Goal: Task Accomplishment & Management: Complete application form

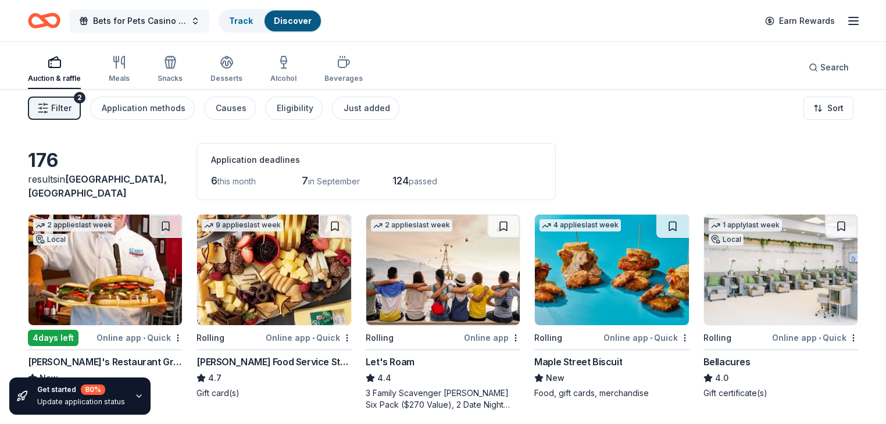
click at [170, 20] on span "Bets for Pets Casino Night" at bounding box center [139, 21] width 93 height 14
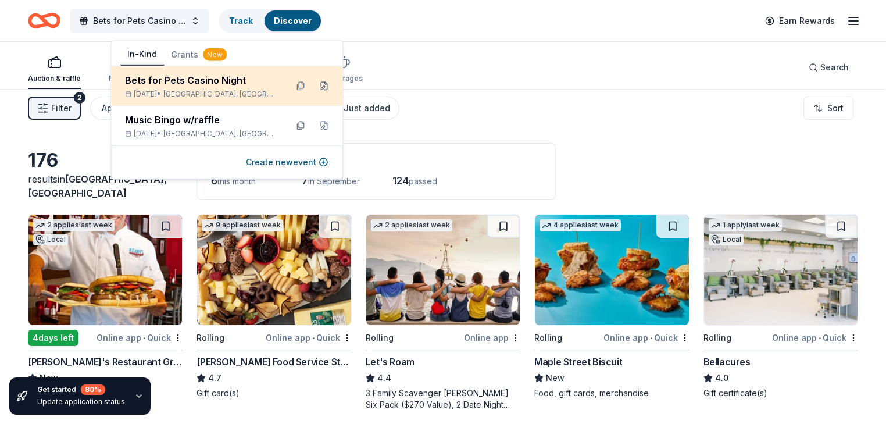
click at [321, 95] on button at bounding box center [323, 86] width 19 height 19
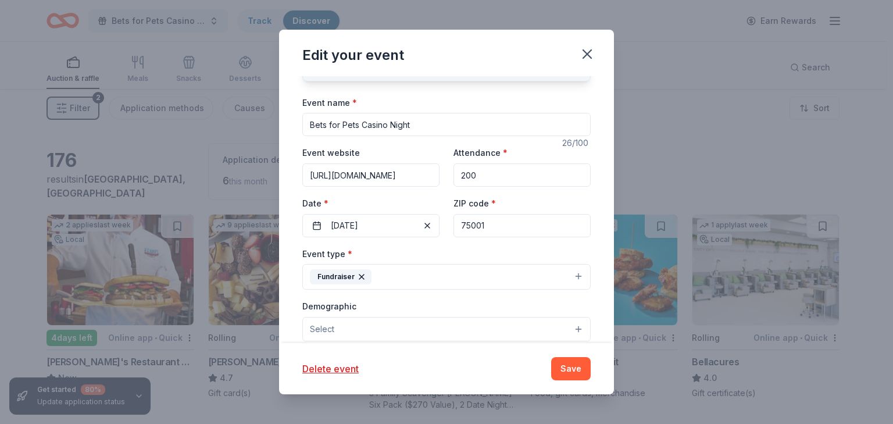
scroll to position [93, 0]
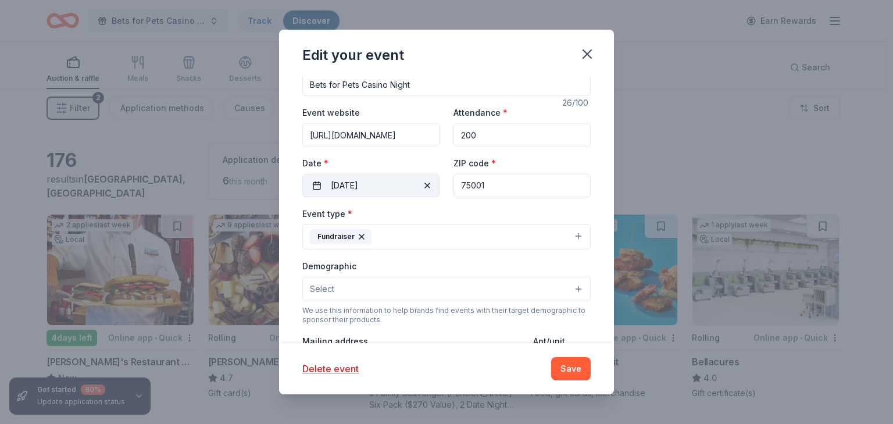
click at [302, 197] on button "09/13/2025" at bounding box center [370, 185] width 137 height 23
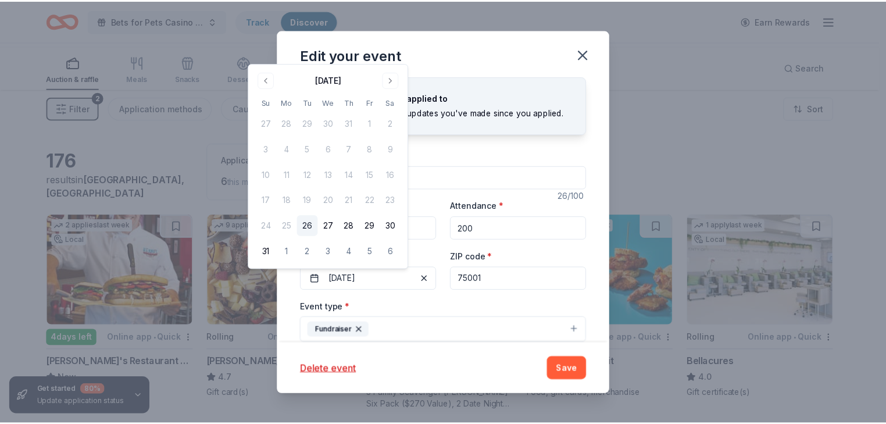
scroll to position [0, 0]
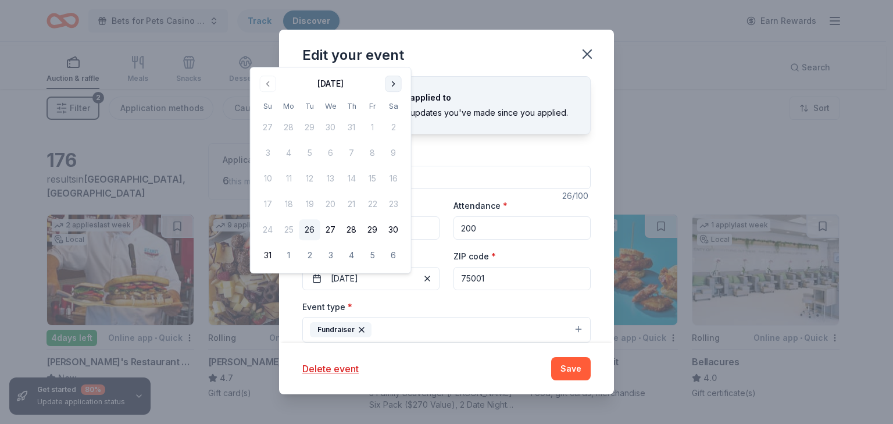
click at [402, 88] on button "Go to next month" at bounding box center [393, 84] width 16 height 16
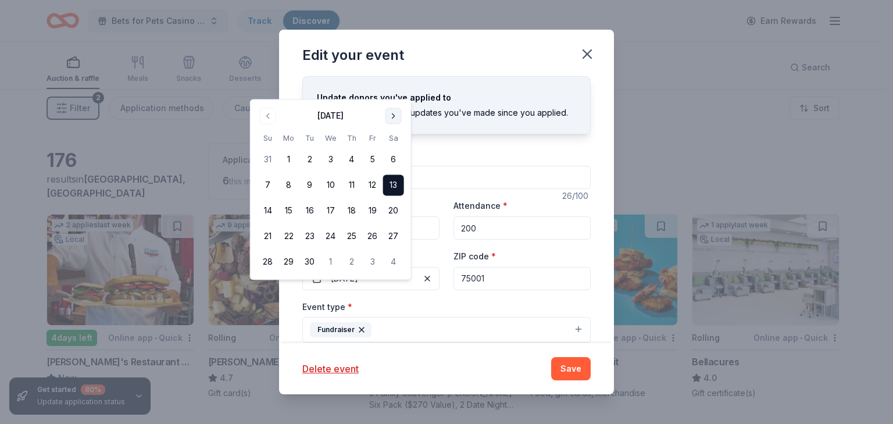
click at [402, 119] on button "Go to next month" at bounding box center [393, 116] width 16 height 16
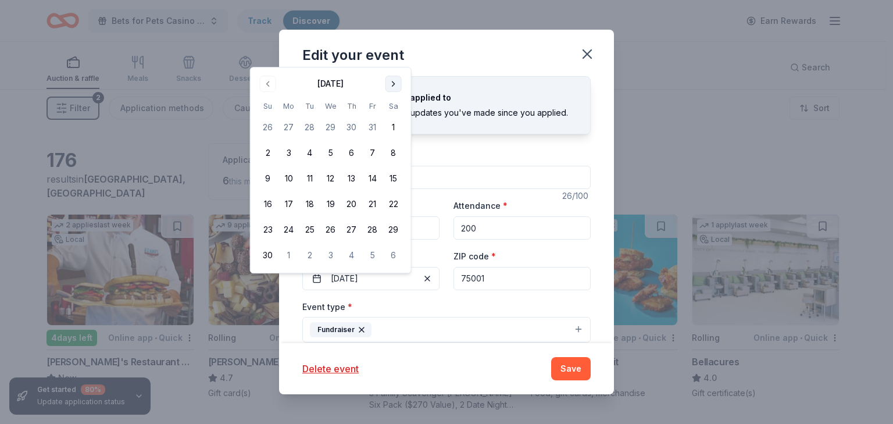
click at [402, 88] on button "Go to next month" at bounding box center [393, 84] width 16 height 16
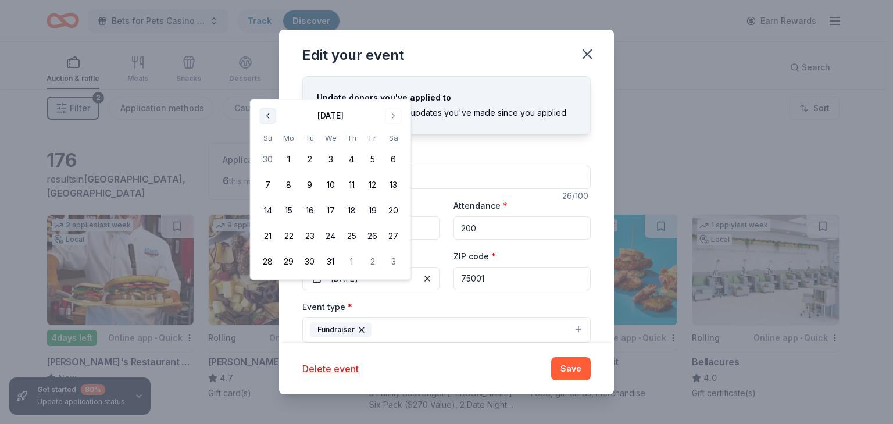
click at [270, 119] on button "Go to previous month" at bounding box center [268, 116] width 16 height 16
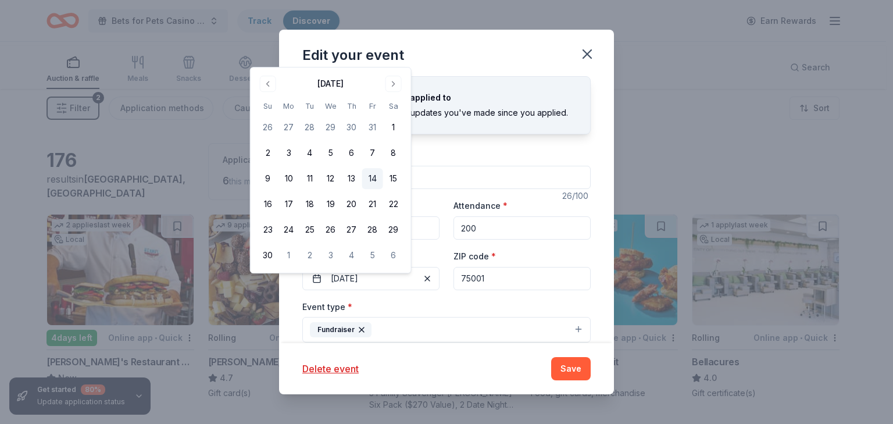
click at [383, 189] on button "14" at bounding box center [372, 178] width 21 height 21
click at [590, 357] on button "Save" at bounding box center [571, 368] width 40 height 23
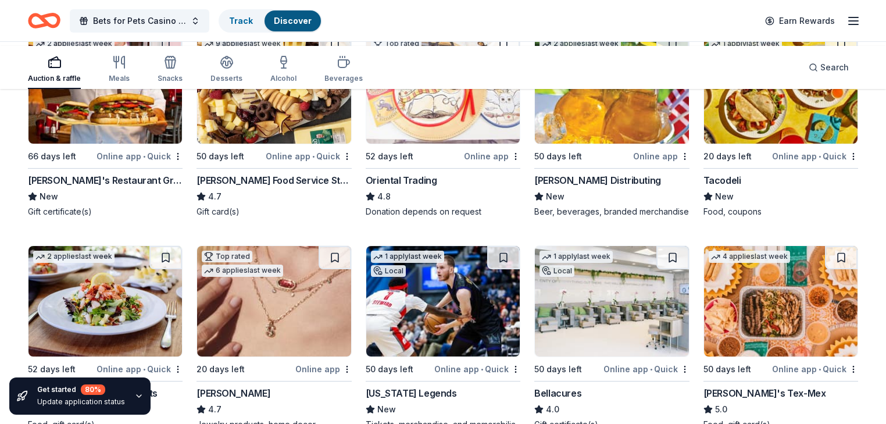
scroll to position [186, 0]
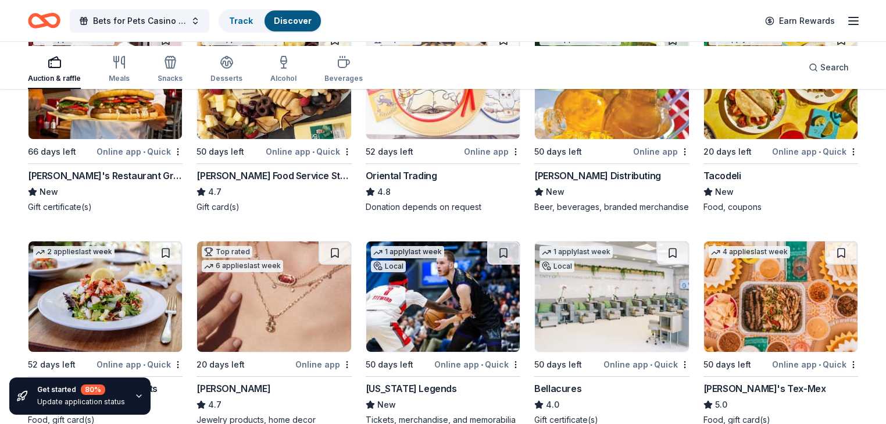
click at [113, 139] on img at bounding box center [104, 83] width 153 height 110
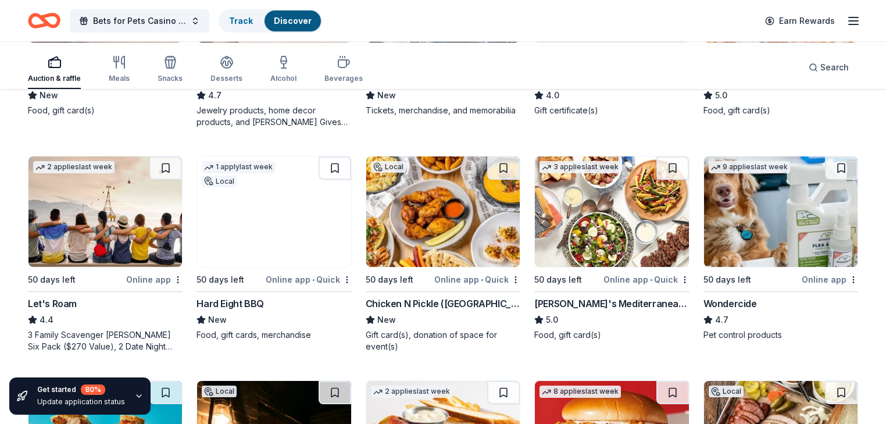
scroll to position [511, 0]
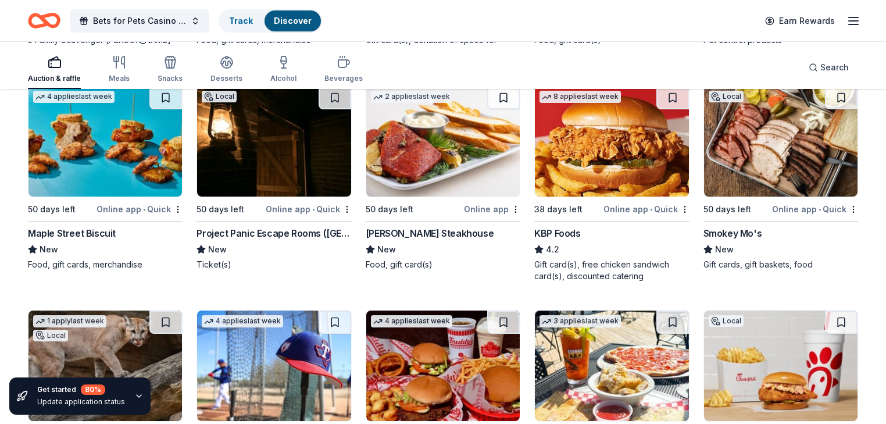
scroll to position [790, 0]
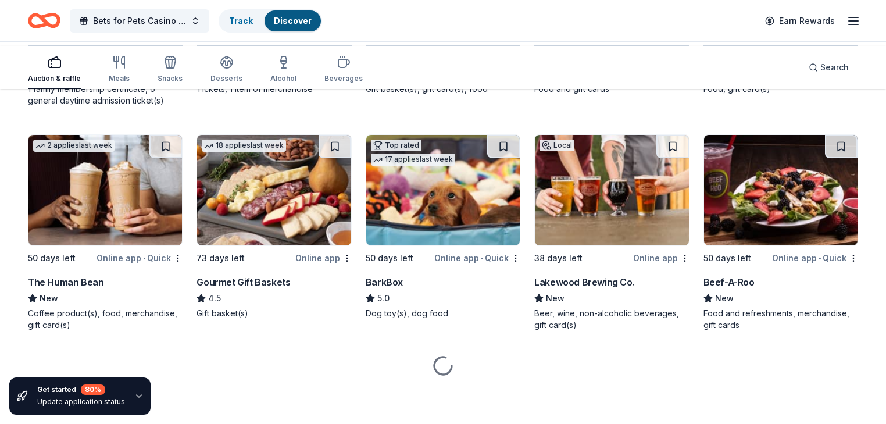
scroll to position [1348, 0]
click at [272, 65] on div "Texas Rangers (In-Kind Donation)" at bounding box center [273, 58] width 155 height 14
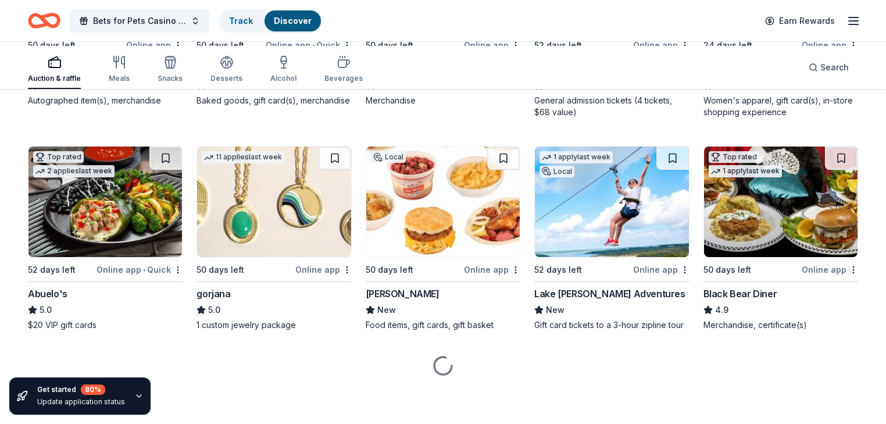
scroll to position [2065, 0]
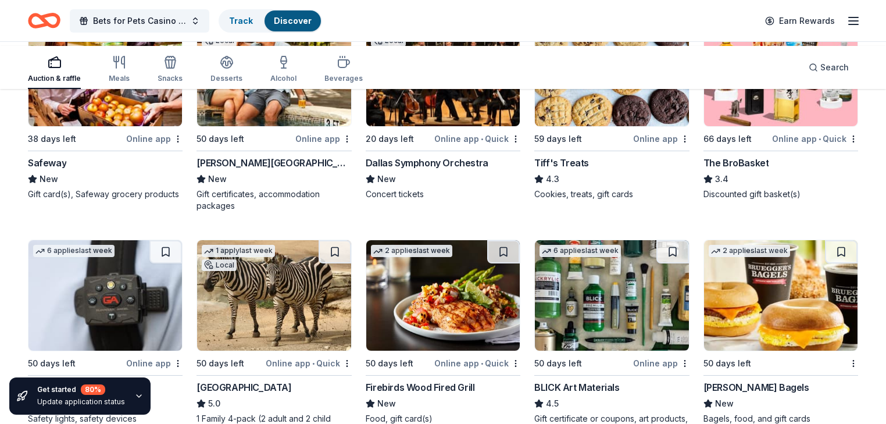
scroll to position [2390, 0]
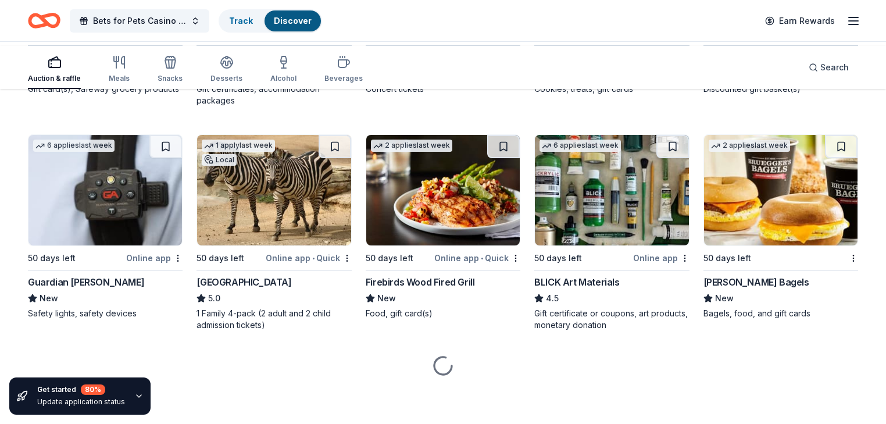
scroll to position [2948, 0]
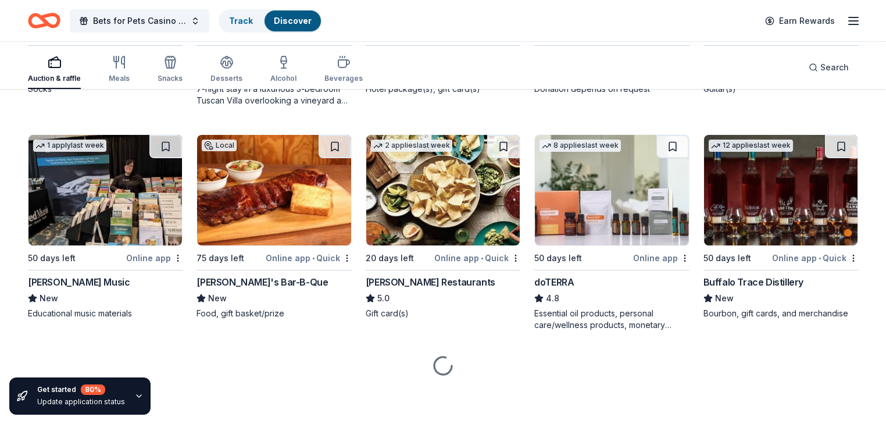
scroll to position [3631, 0]
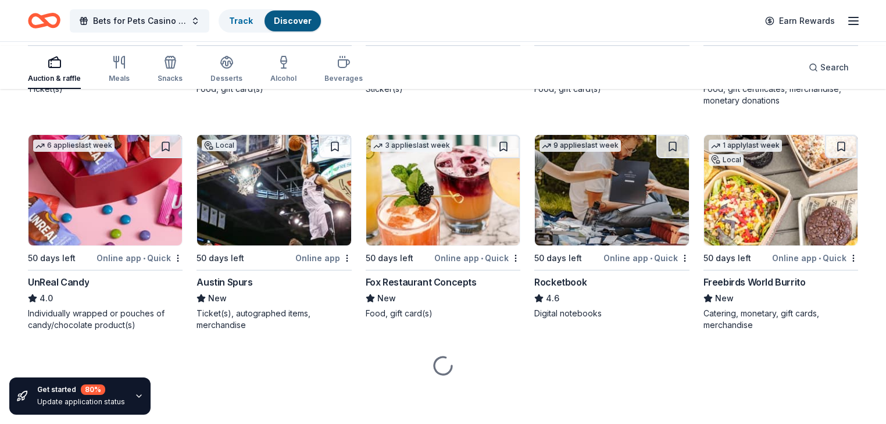
scroll to position [5982, 0]
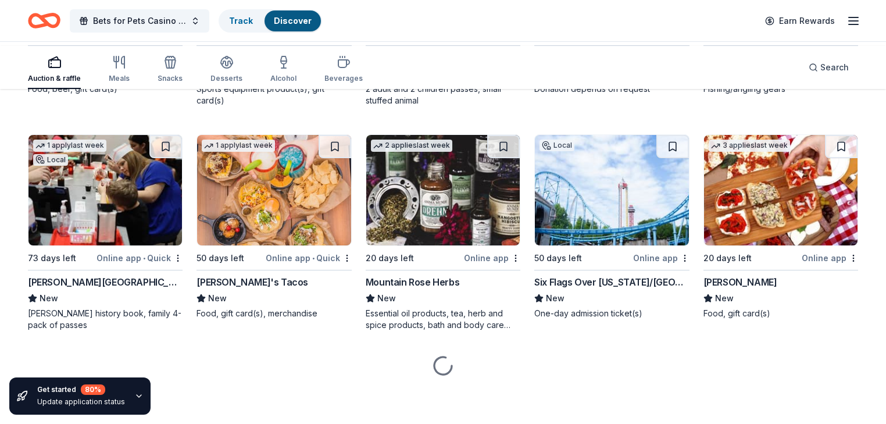
scroll to position [7087, 0]
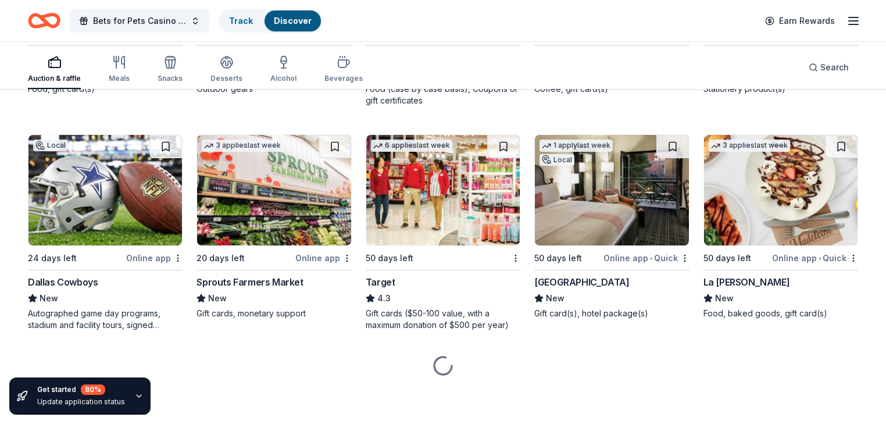
scroll to position [7873, 0]
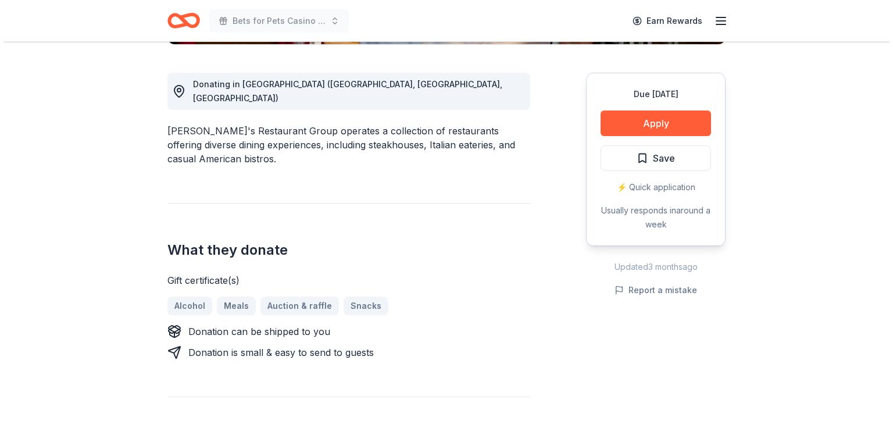
scroll to position [325, 0]
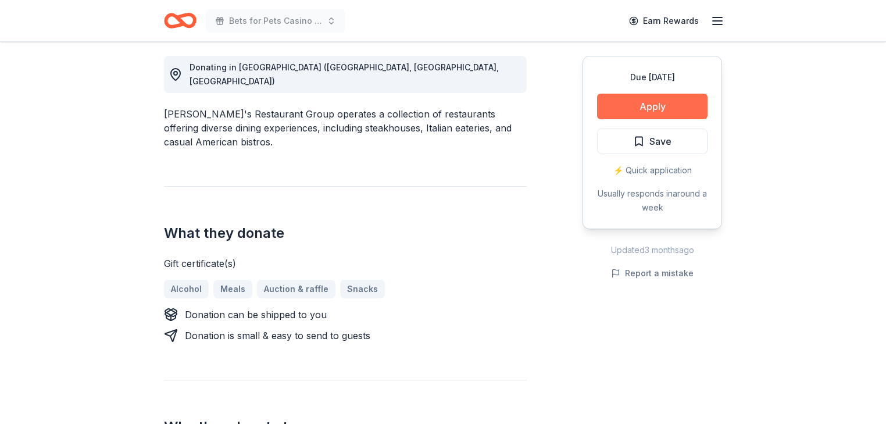
click at [630, 119] on button "Apply" at bounding box center [652, 107] width 110 height 26
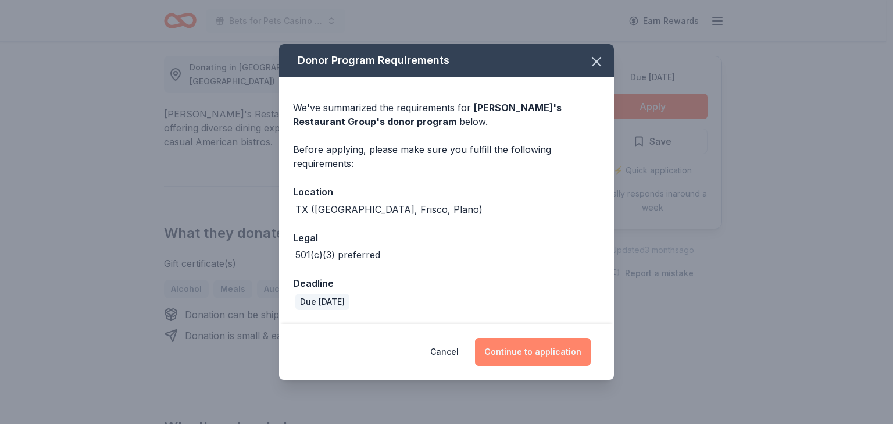
click at [554, 365] on button "Continue to application" at bounding box center [533, 352] width 116 height 28
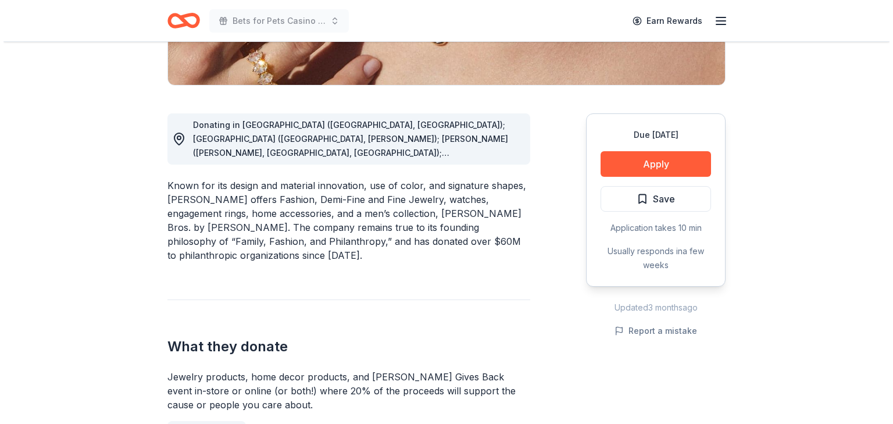
scroll to position [325, 0]
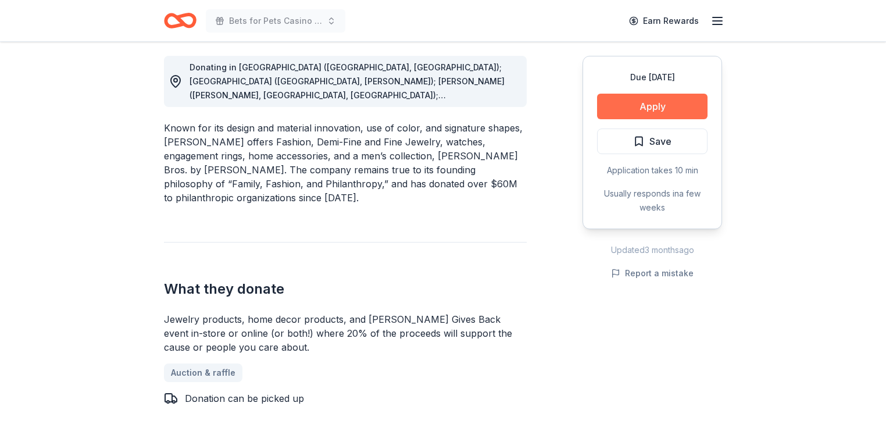
click at [647, 119] on button "Apply" at bounding box center [652, 107] width 110 height 26
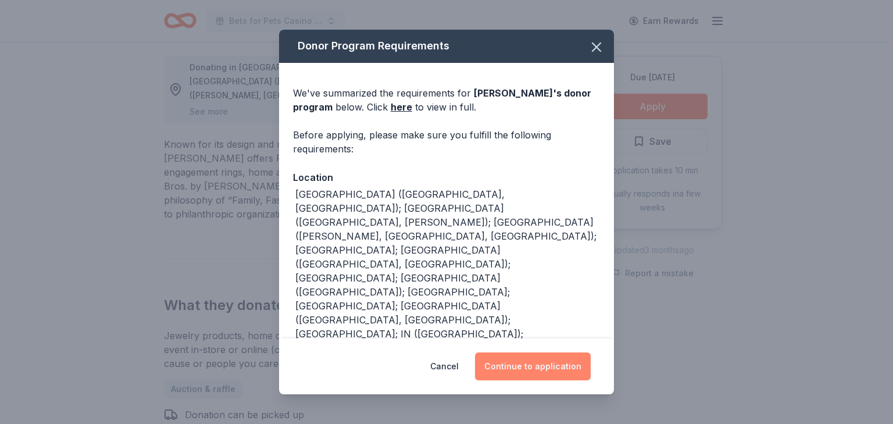
click at [546, 352] on button "Continue to application" at bounding box center [533, 366] width 116 height 28
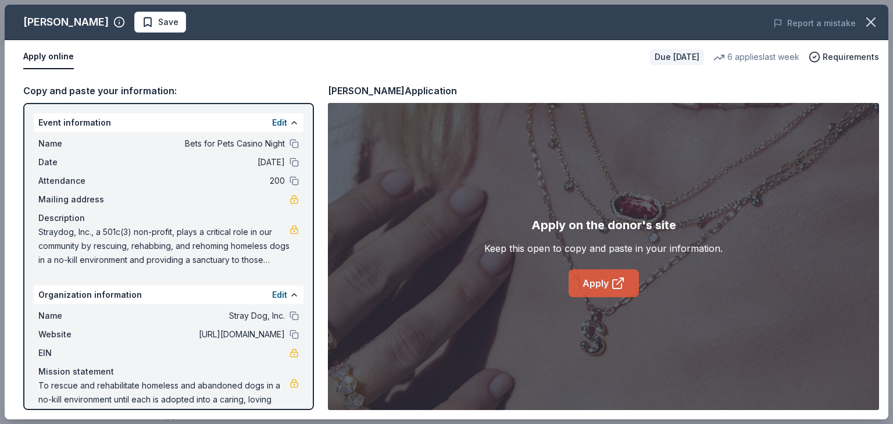
click at [596, 293] on link "Apply" at bounding box center [603, 283] width 70 height 28
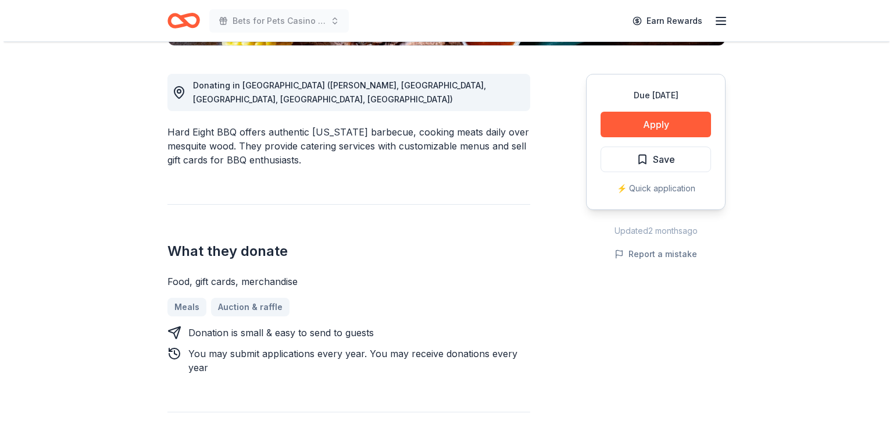
scroll to position [325, 0]
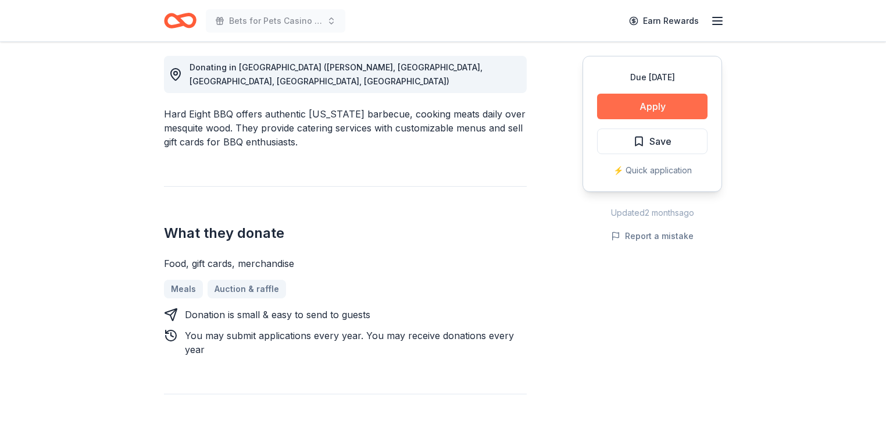
click at [634, 119] on button "Apply" at bounding box center [652, 107] width 110 height 26
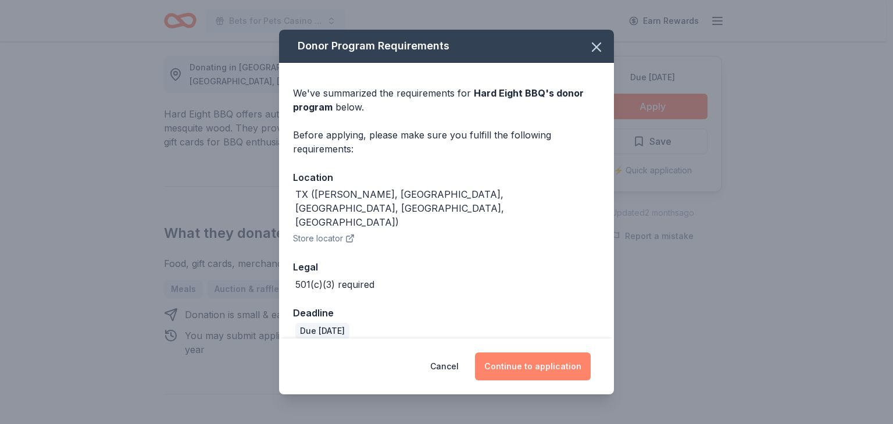
click at [585, 360] on button "Continue to application" at bounding box center [533, 366] width 116 height 28
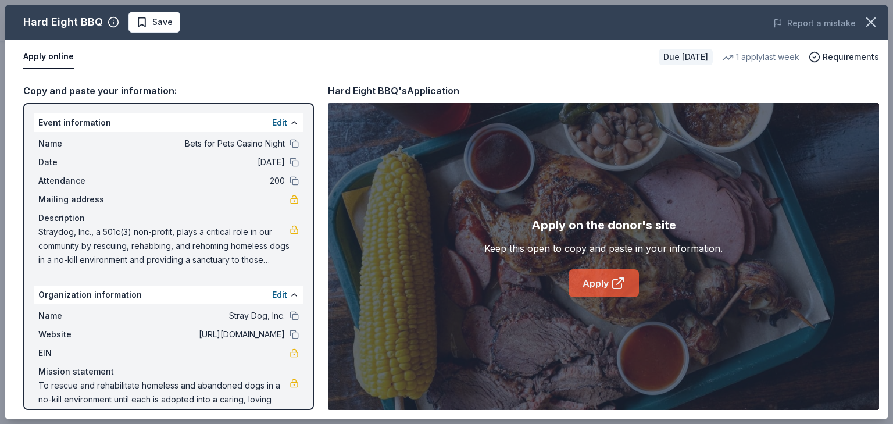
click at [595, 297] on link "Apply" at bounding box center [603, 283] width 70 height 28
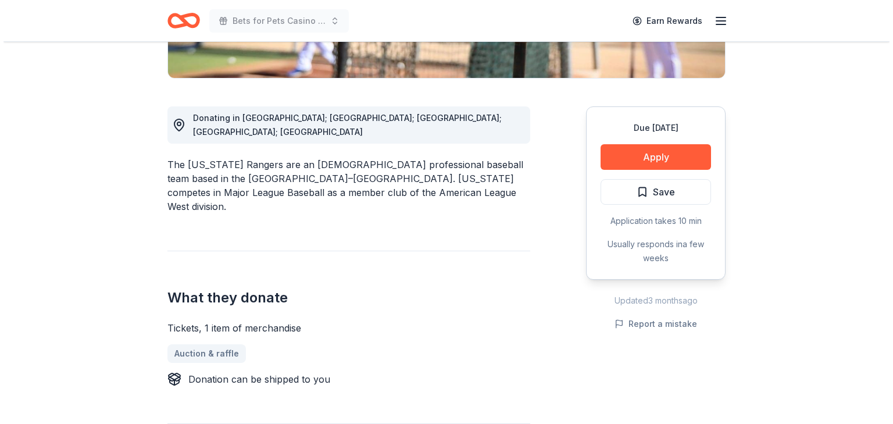
scroll to position [325, 0]
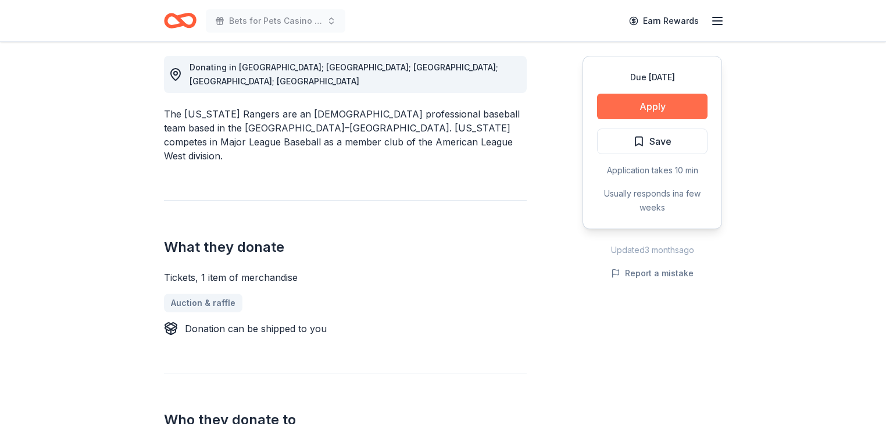
click at [629, 119] on button "Apply" at bounding box center [652, 107] width 110 height 26
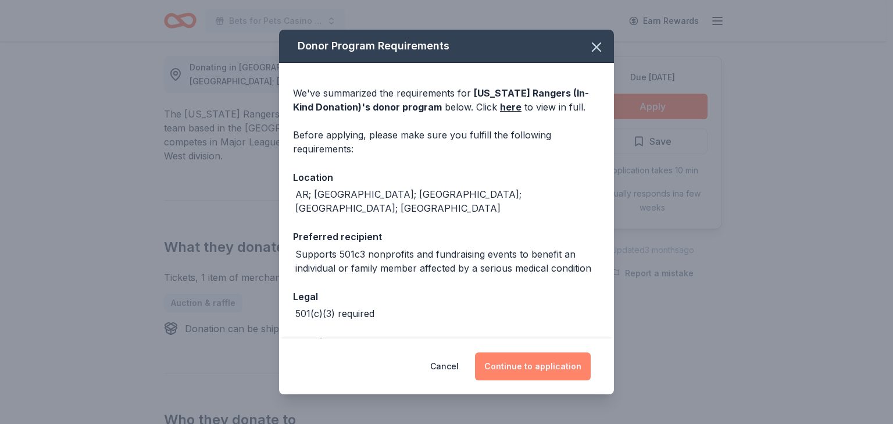
click at [573, 363] on button "Continue to application" at bounding box center [533, 366] width 116 height 28
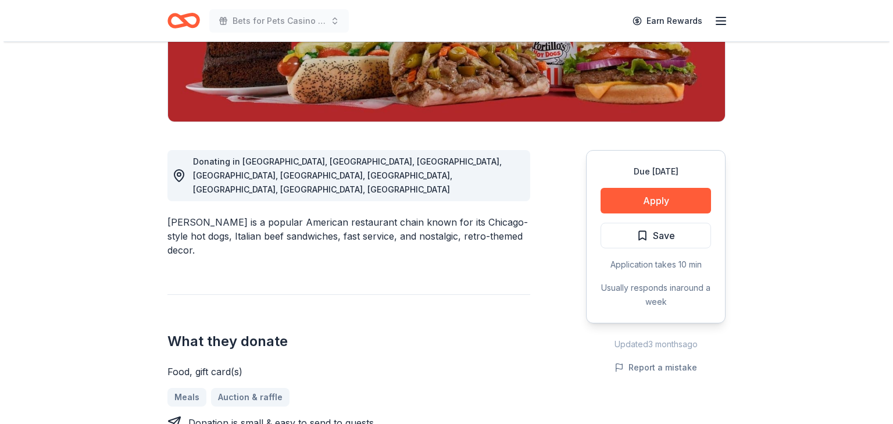
scroll to position [232, 0]
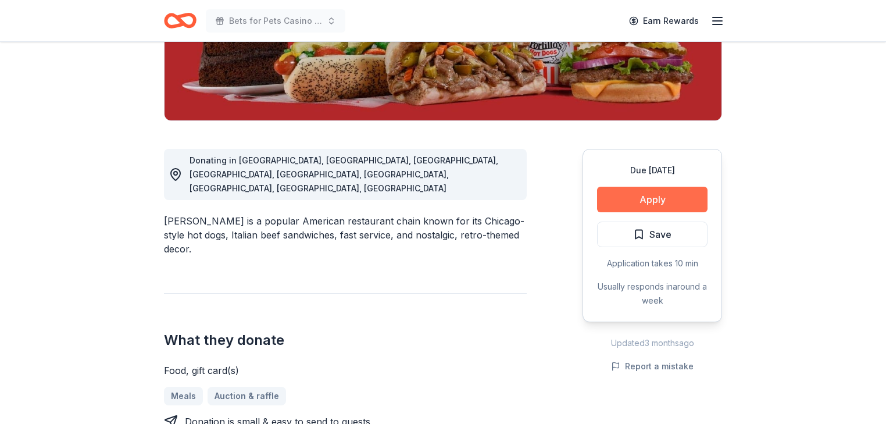
click at [636, 212] on button "Apply" at bounding box center [652, 200] width 110 height 26
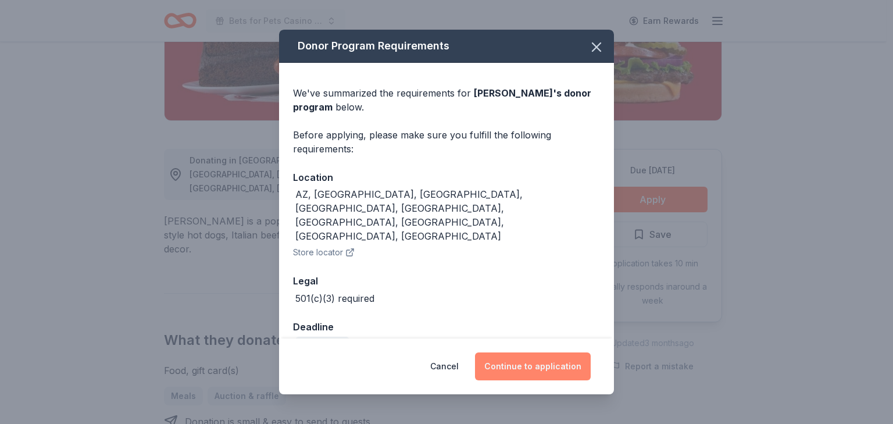
click at [583, 360] on button "Continue to application" at bounding box center [533, 366] width 116 height 28
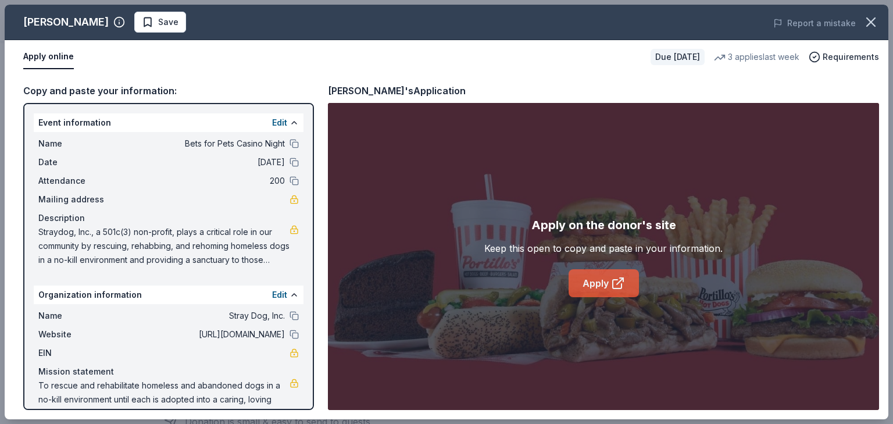
click at [589, 297] on link "Apply" at bounding box center [603, 283] width 70 height 28
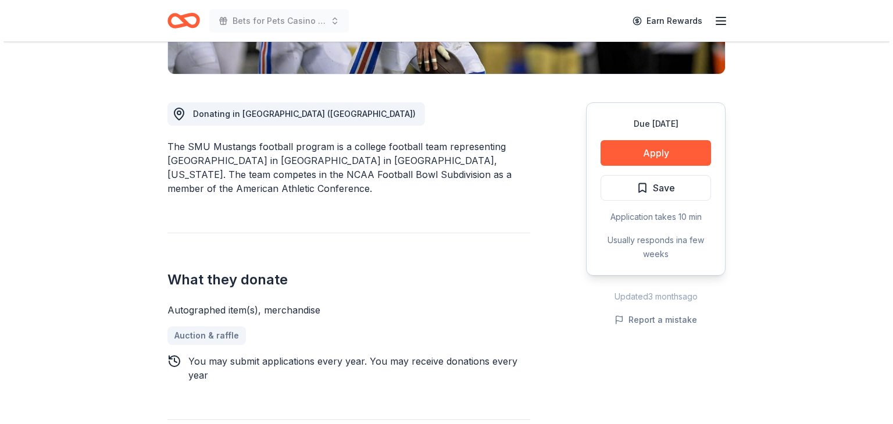
scroll to position [279, 0]
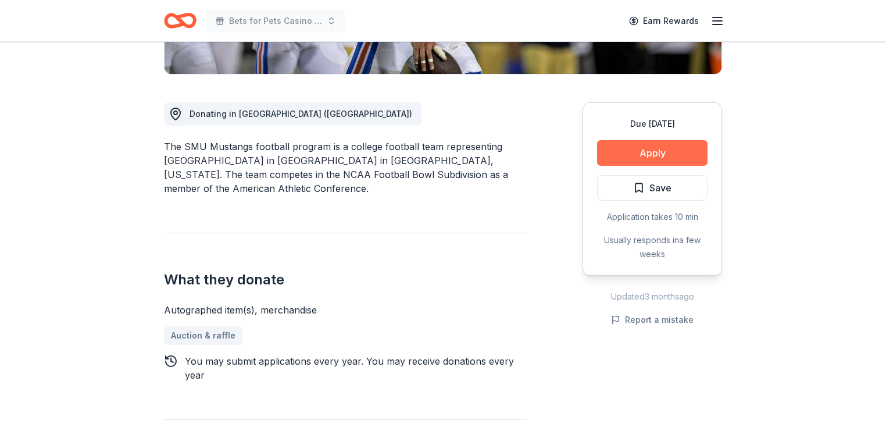
click at [628, 166] on button "Apply" at bounding box center [652, 153] width 110 height 26
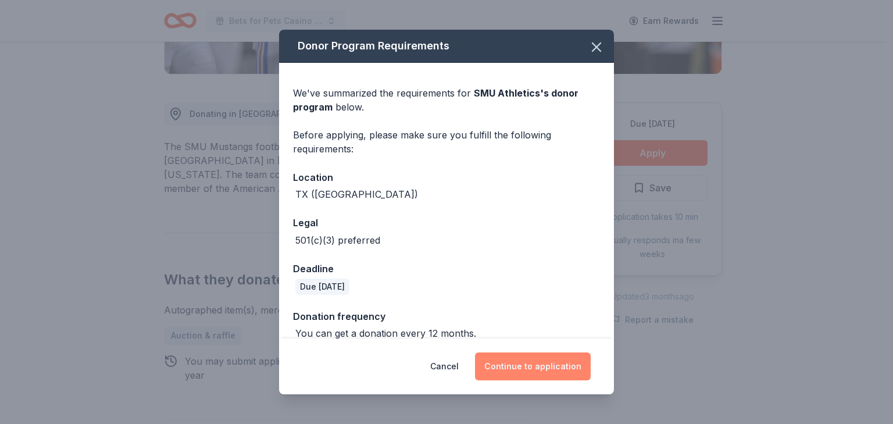
click at [577, 356] on button "Continue to application" at bounding box center [533, 366] width 116 height 28
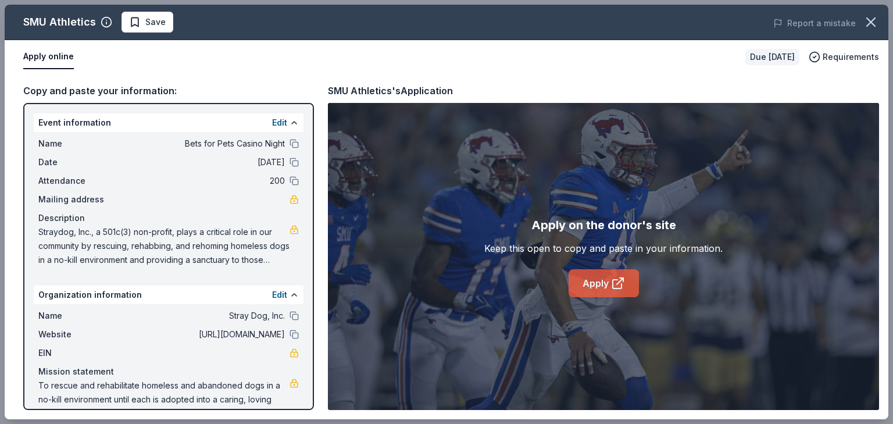
click at [597, 297] on link "Apply" at bounding box center [603, 283] width 70 height 28
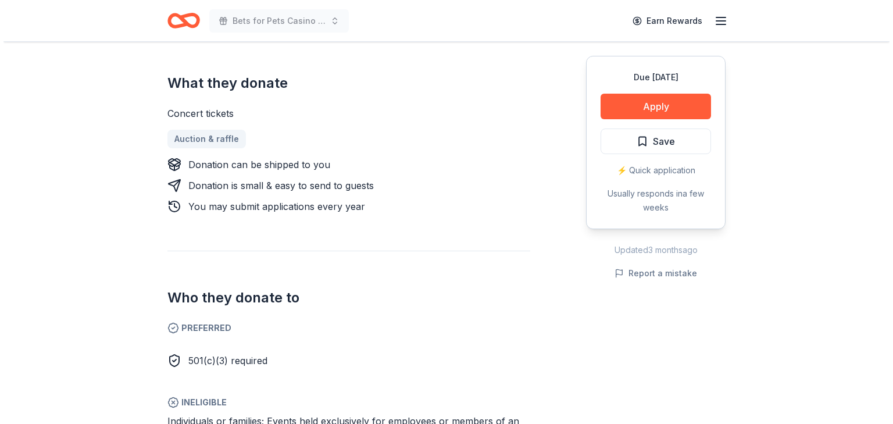
scroll to position [465, 0]
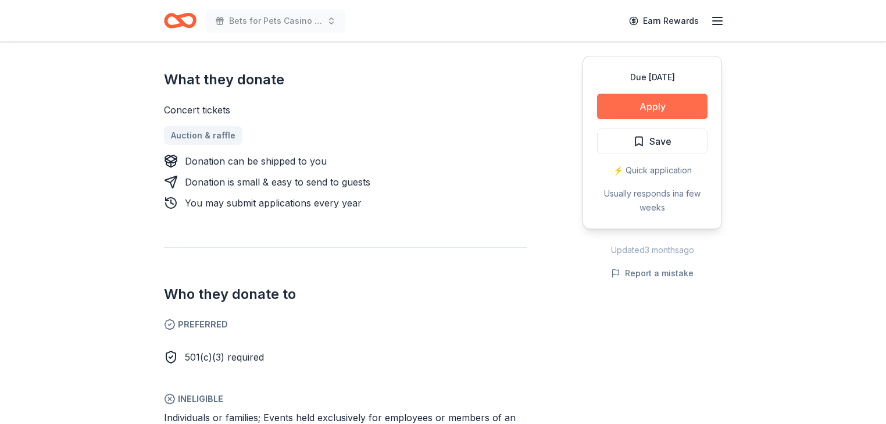
click at [635, 119] on button "Apply" at bounding box center [652, 107] width 110 height 26
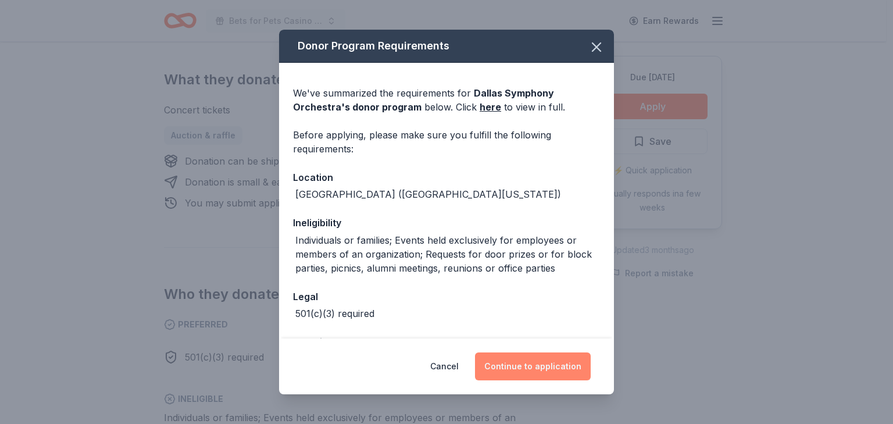
click at [572, 366] on button "Continue to application" at bounding box center [533, 366] width 116 height 28
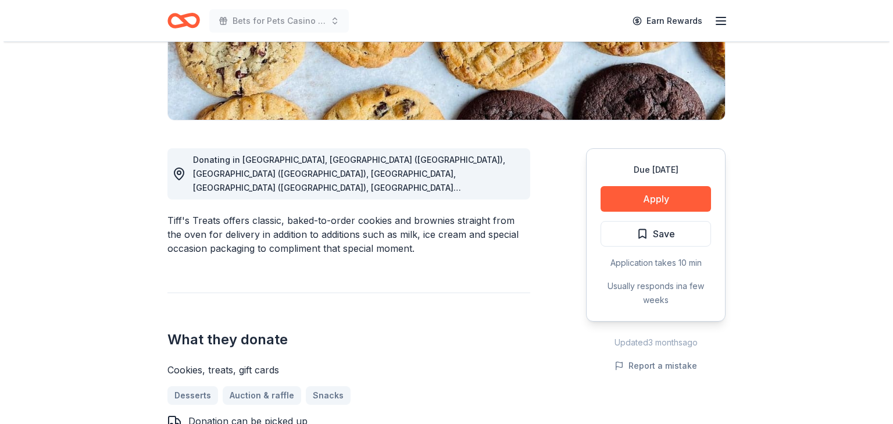
scroll to position [279, 0]
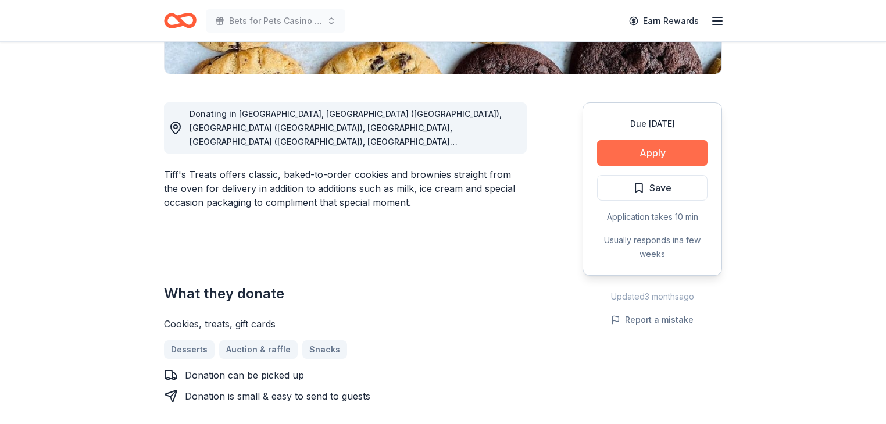
click at [616, 166] on button "Apply" at bounding box center [652, 153] width 110 height 26
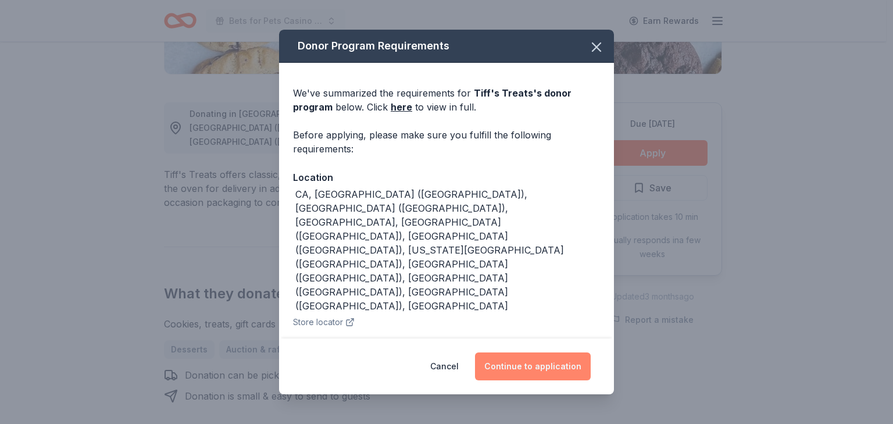
click at [557, 352] on button "Continue to application" at bounding box center [533, 366] width 116 height 28
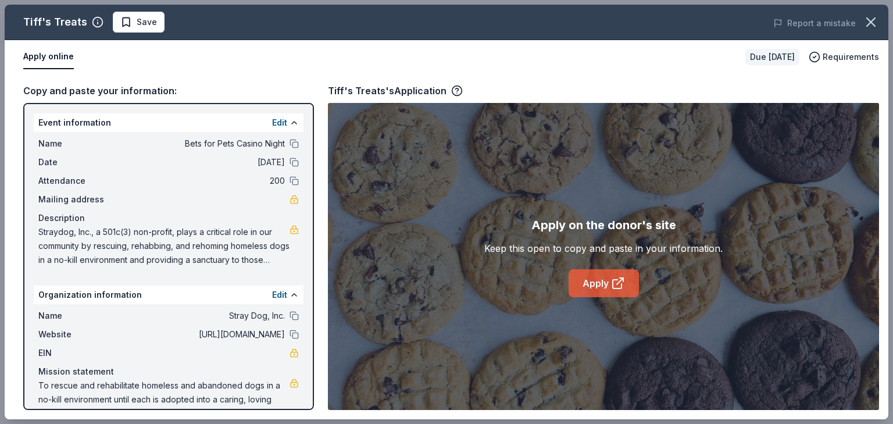
click at [582, 297] on link "Apply" at bounding box center [603, 283] width 70 height 28
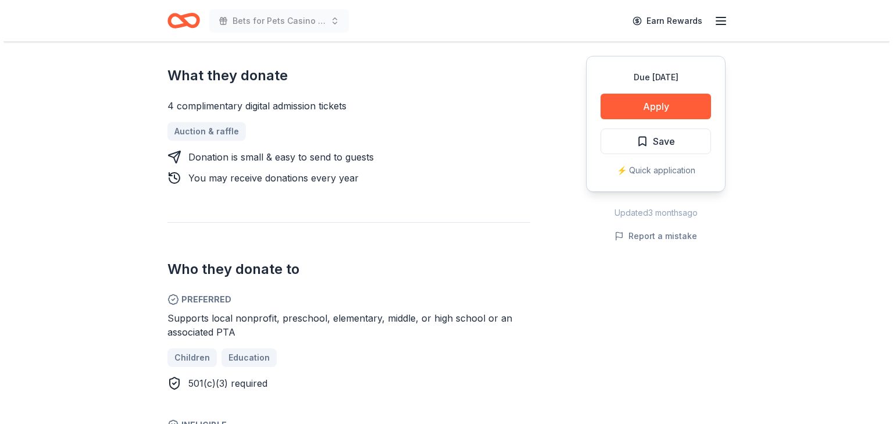
scroll to position [511, 0]
click at [629, 119] on button "Apply" at bounding box center [652, 107] width 110 height 26
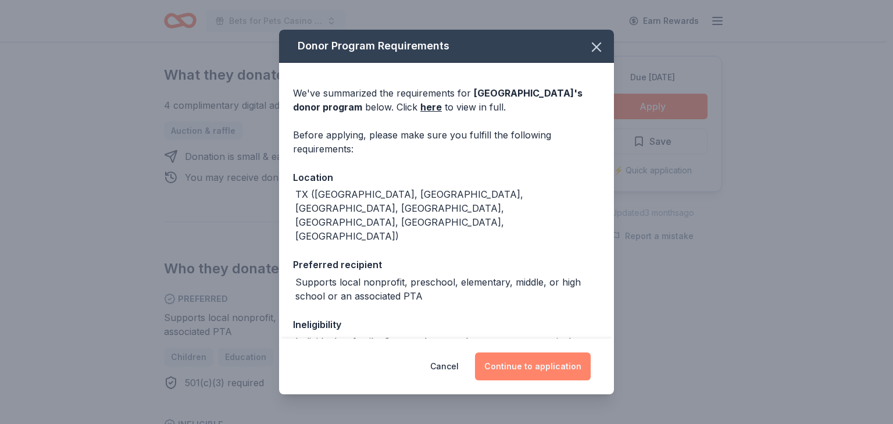
click at [551, 366] on button "Continue to application" at bounding box center [533, 366] width 116 height 28
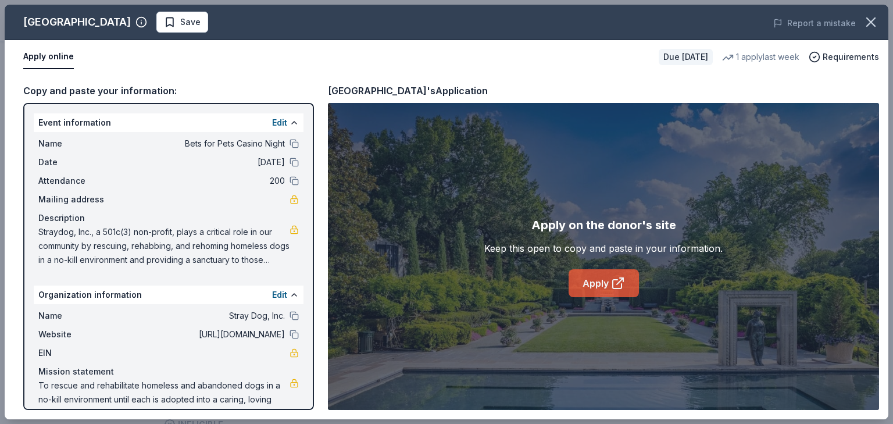
click at [604, 297] on link "Apply" at bounding box center [603, 283] width 70 height 28
click at [579, 297] on link "Apply" at bounding box center [603, 283] width 70 height 28
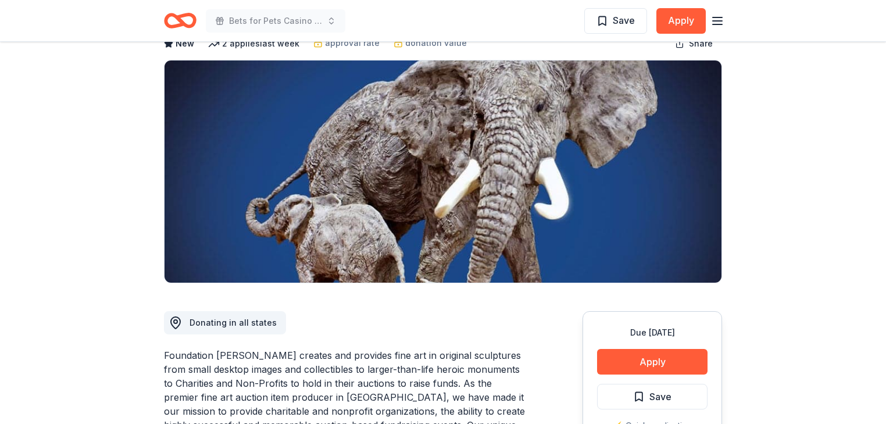
scroll to position [2, 0]
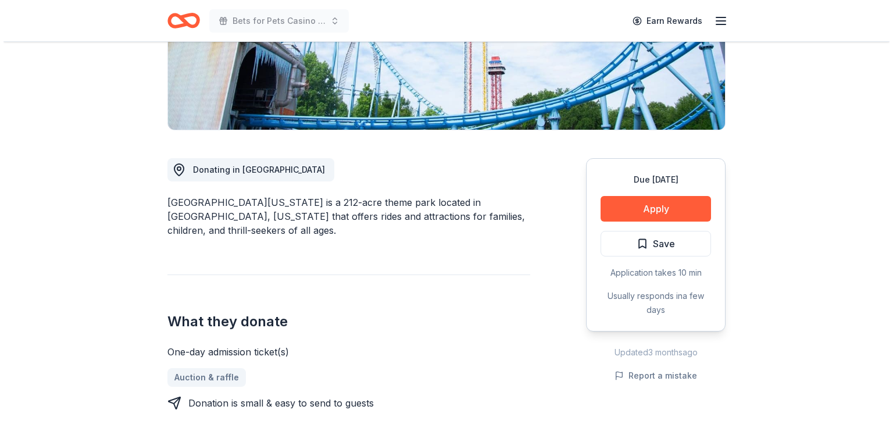
scroll to position [232, 0]
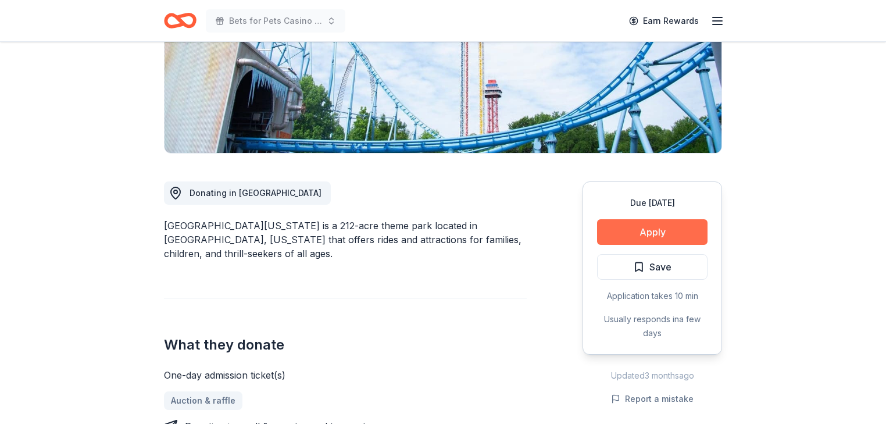
click at [608, 245] on button "Apply" at bounding box center [652, 232] width 110 height 26
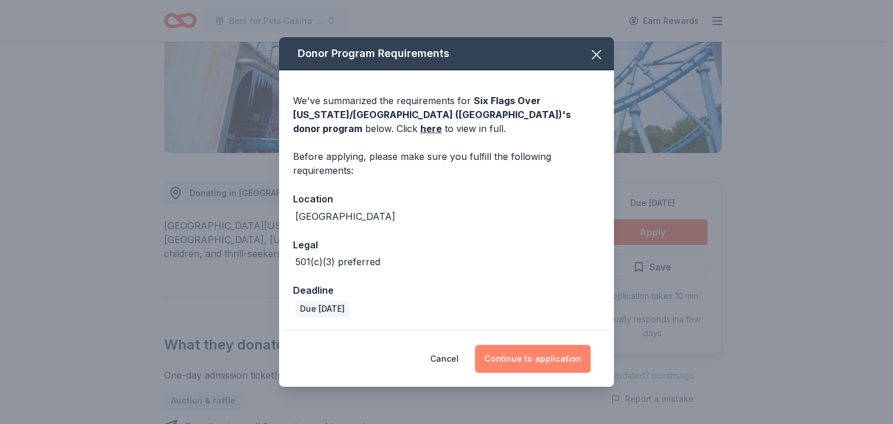
click at [567, 361] on button "Continue to application" at bounding box center [533, 359] width 116 height 28
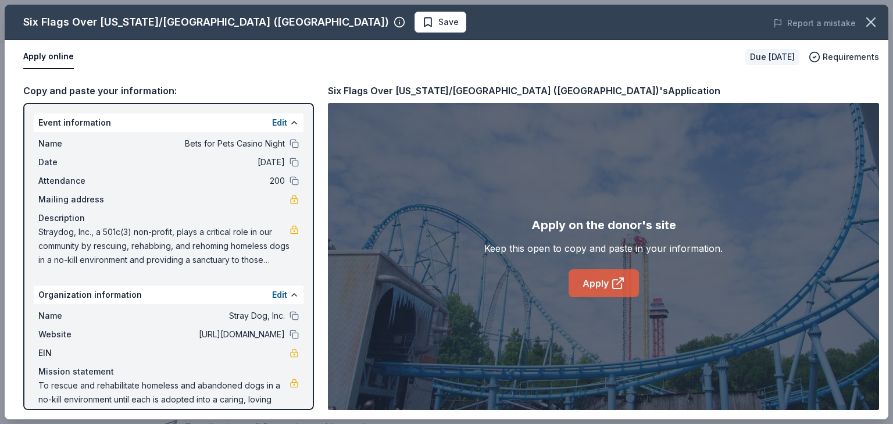
click at [590, 297] on link "Apply" at bounding box center [603, 283] width 70 height 28
